Goal: Task Accomplishment & Management: Manage account settings

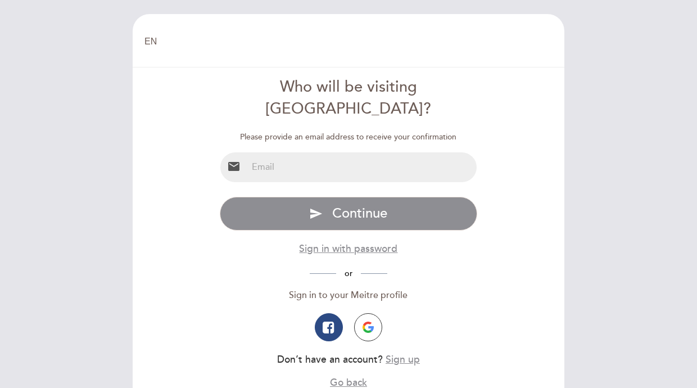
click at [314, 152] on input "email" at bounding box center [362, 167] width 230 height 30
type input "[PERSON_NAME][EMAIL_ADDRESS][PERSON_NAME][DOMAIN_NAME]"
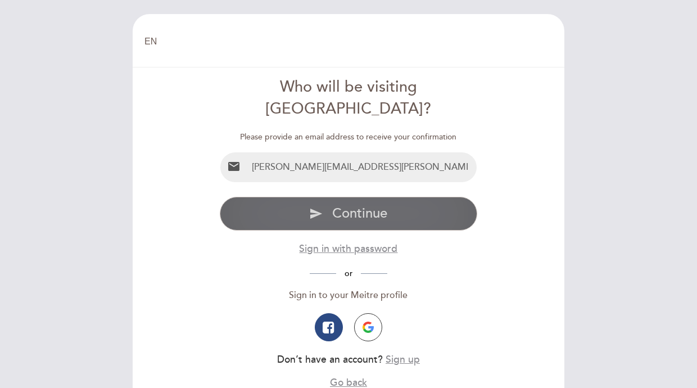
click at [316, 207] on icon "send" at bounding box center [315, 213] width 13 height 13
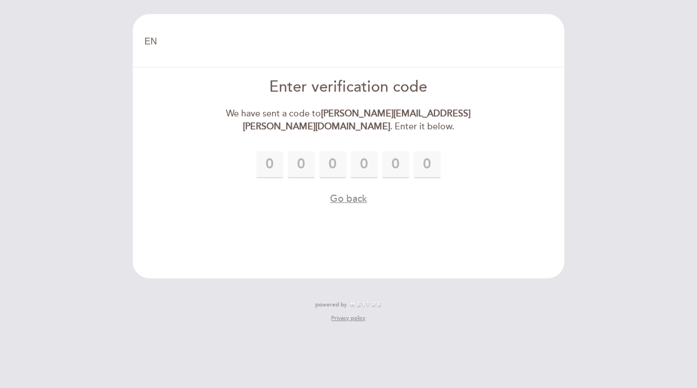
type input "1"
type input "0"
type input "5"
type input "7"
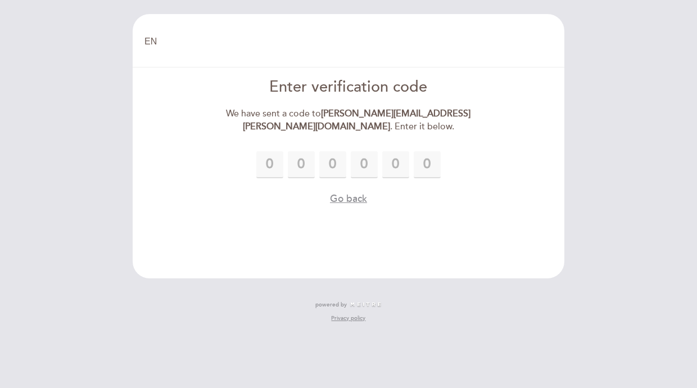
type input "2"
